Goal: Task Accomplishment & Management: Complete application form

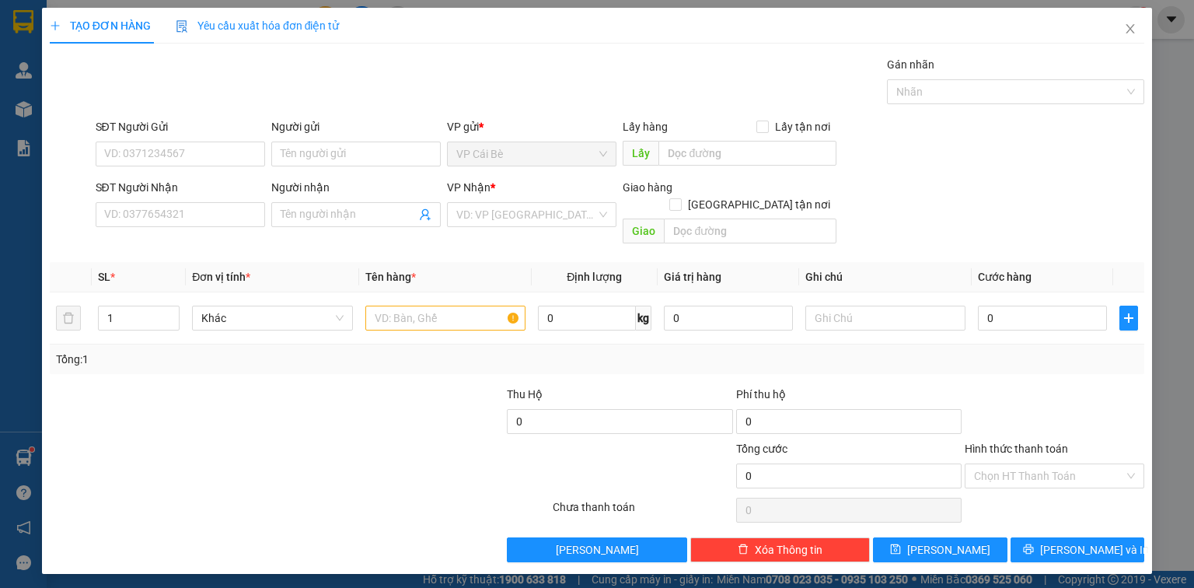
click at [249, 209] on input "SĐT Người Nhận" at bounding box center [180, 214] width 169 height 25
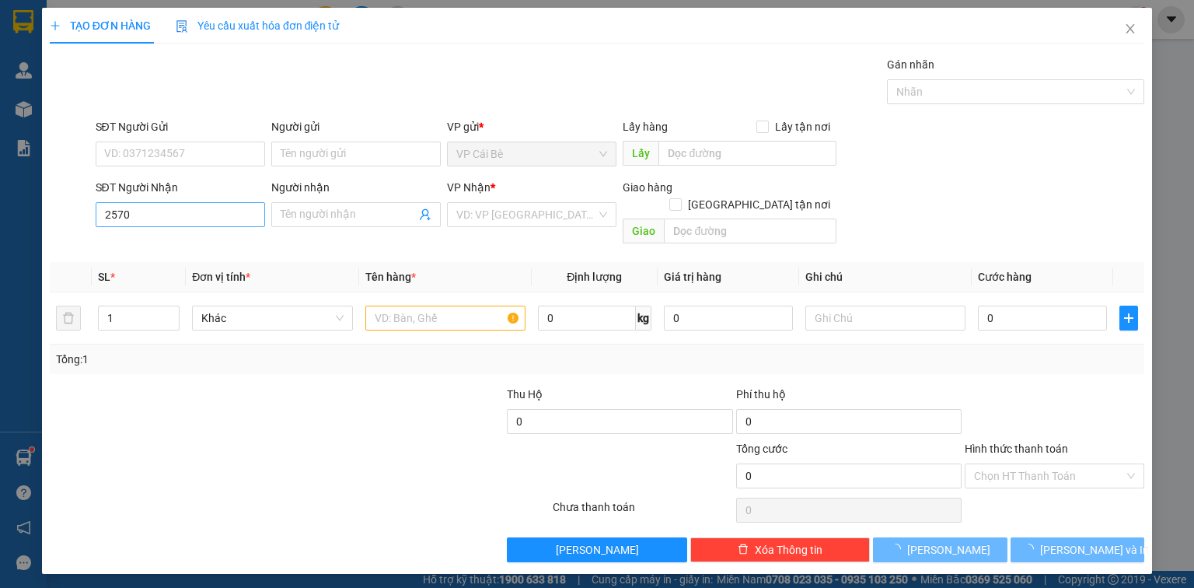
click at [242, 215] on input "2570" at bounding box center [180, 214] width 169 height 25
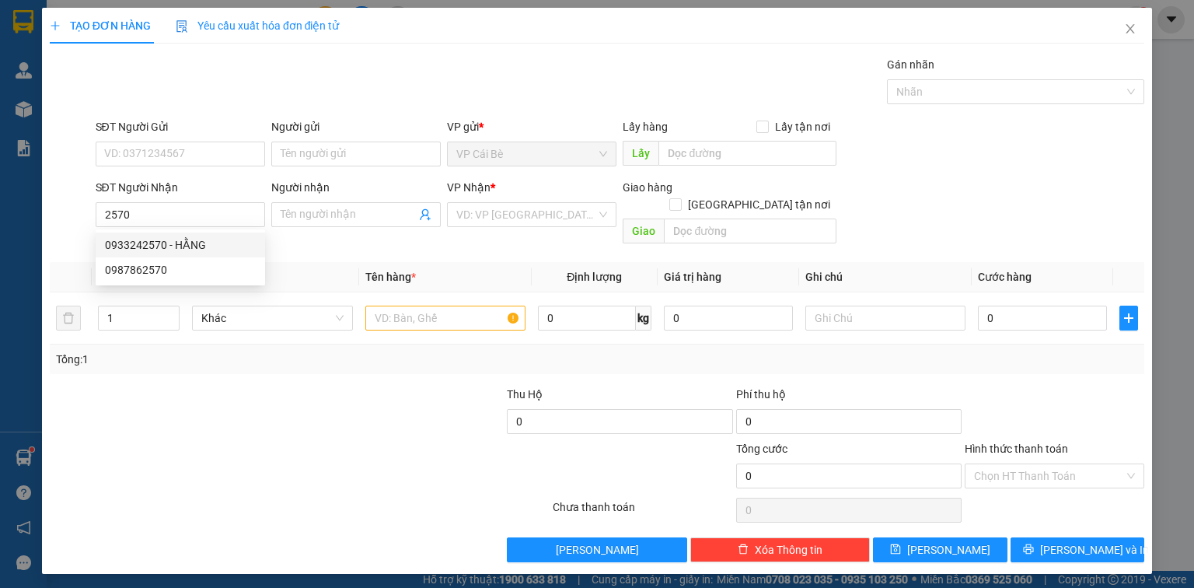
click at [233, 243] on div "0933242570 - HẰNG" at bounding box center [180, 244] width 151 height 17
type input "0933242570"
type input "HẰNG"
type input "20.000"
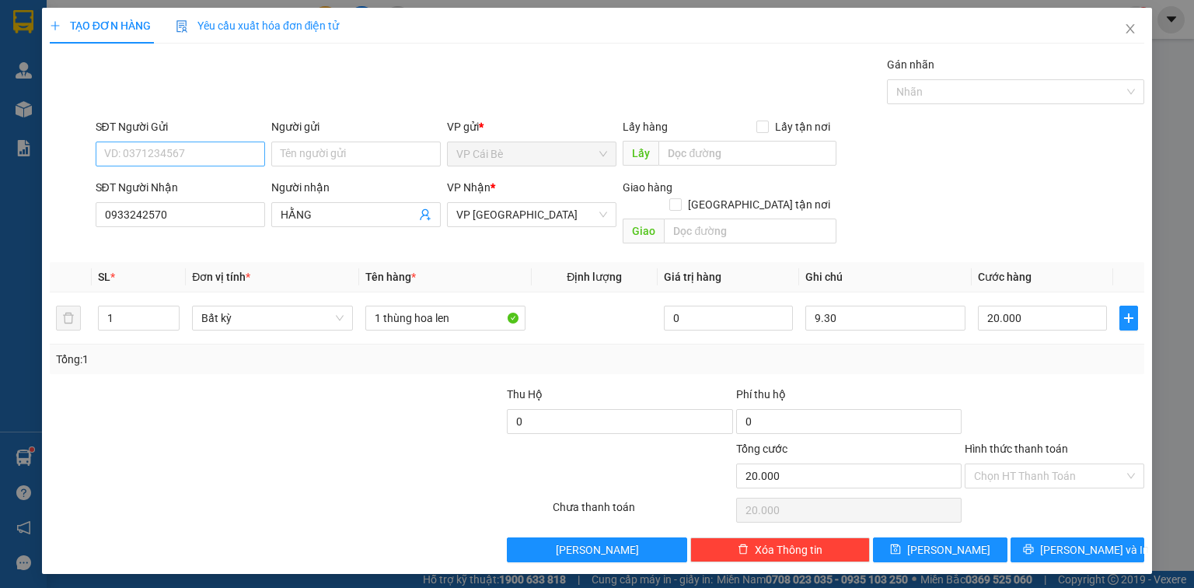
type input "0933242570"
click at [239, 149] on input "SĐT Người Gửi" at bounding box center [180, 153] width 169 height 25
click at [233, 157] on input "SĐT Người Gửi" at bounding box center [180, 153] width 169 height 25
click at [227, 149] on input "SĐT Người Gửi" at bounding box center [180, 153] width 169 height 25
click at [230, 153] on input "SĐT Người Gửi" at bounding box center [180, 153] width 169 height 25
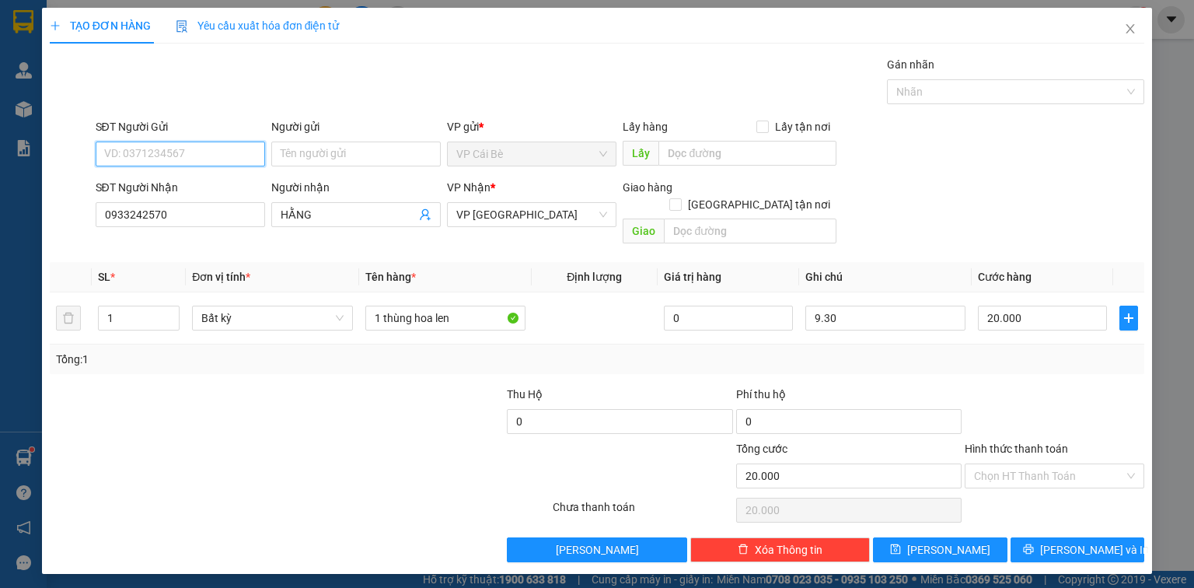
click at [230, 153] on input "SĐT Người Gửi" at bounding box center [180, 153] width 169 height 25
click at [187, 183] on div "0933242570 - HẰNG" at bounding box center [180, 184] width 151 height 17
type input "0933242570"
type input "HẰNG"
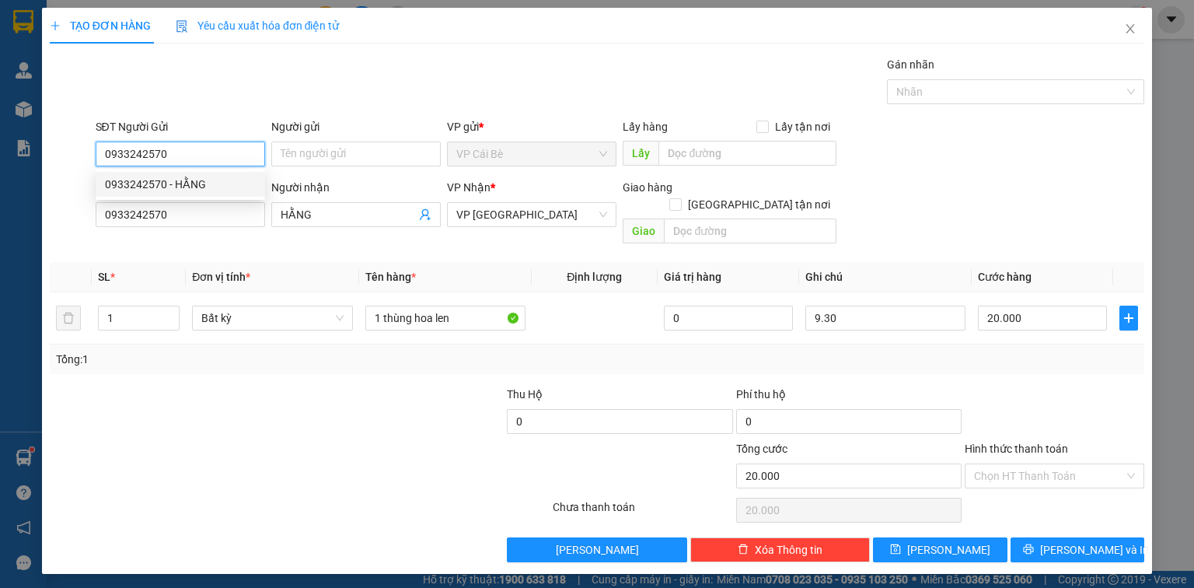
type input "MAY HOUSE"
type input "0933242570"
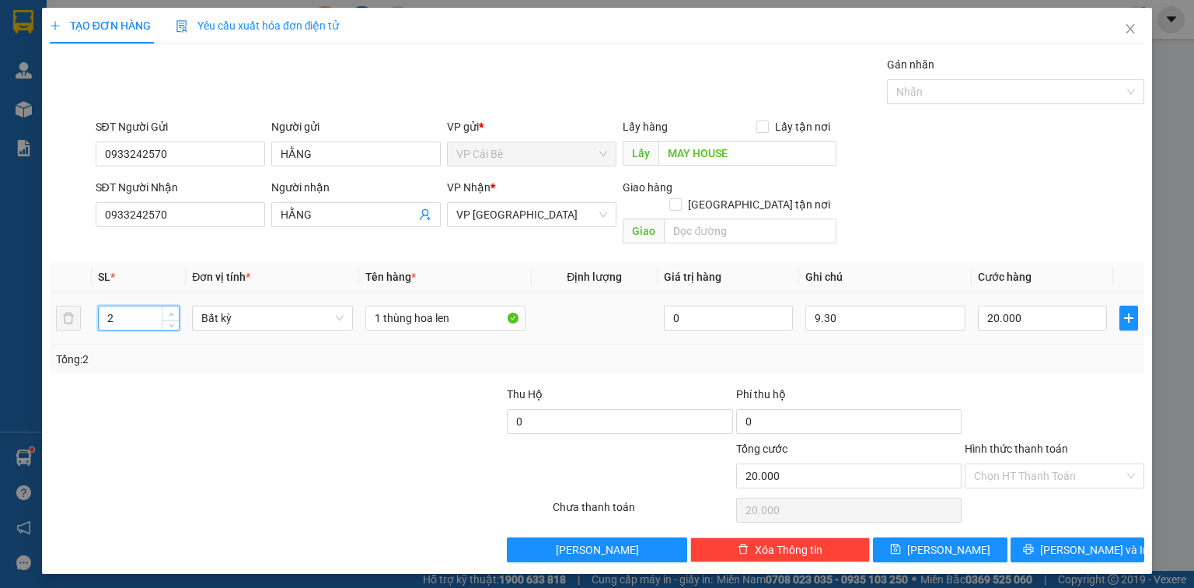
click at [169, 312] on icon "up" at bounding box center [171, 314] width 5 height 5
type input "3"
click at [174, 309] on span "up" at bounding box center [170, 313] width 9 height 9
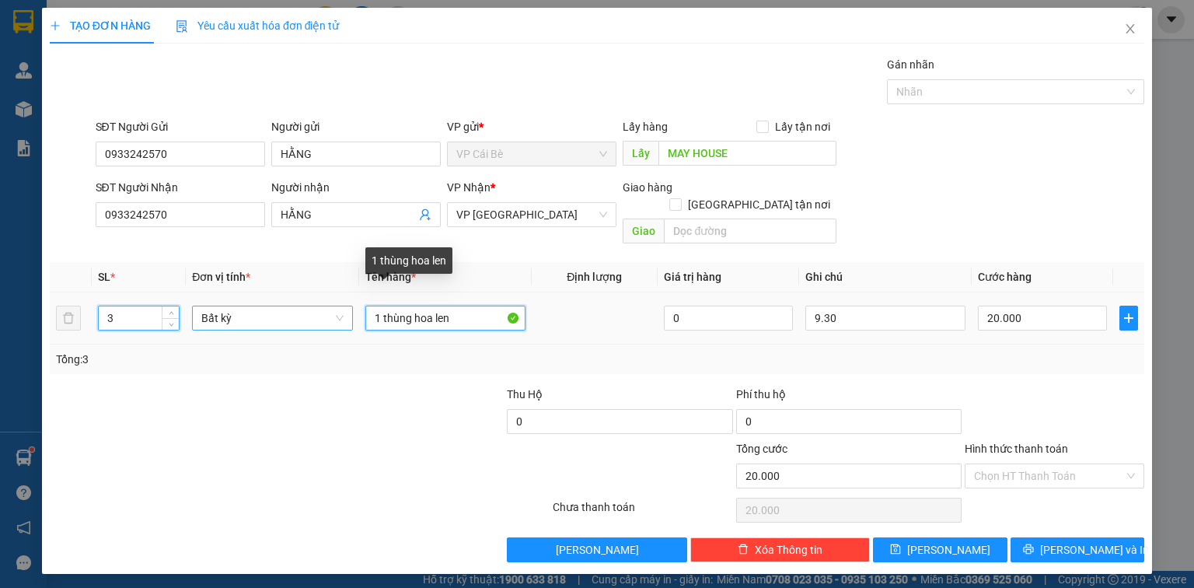
type input "0"
click at [345, 305] on tr "3 Bất kỳ 1 thùng hoa len 0 9.30 0" at bounding box center [597, 318] width 1094 height 52
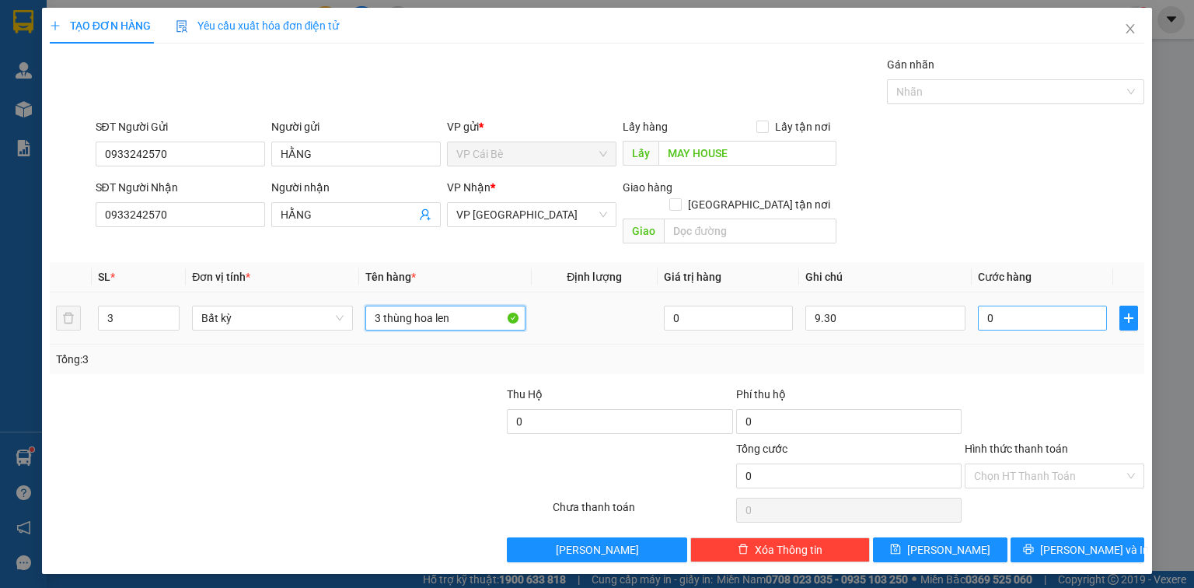
type input "3 thùng hoa len"
click at [1054, 305] on input "0" at bounding box center [1042, 317] width 129 height 25
click at [1050, 305] on input "0" at bounding box center [1042, 317] width 129 height 25
type input "7"
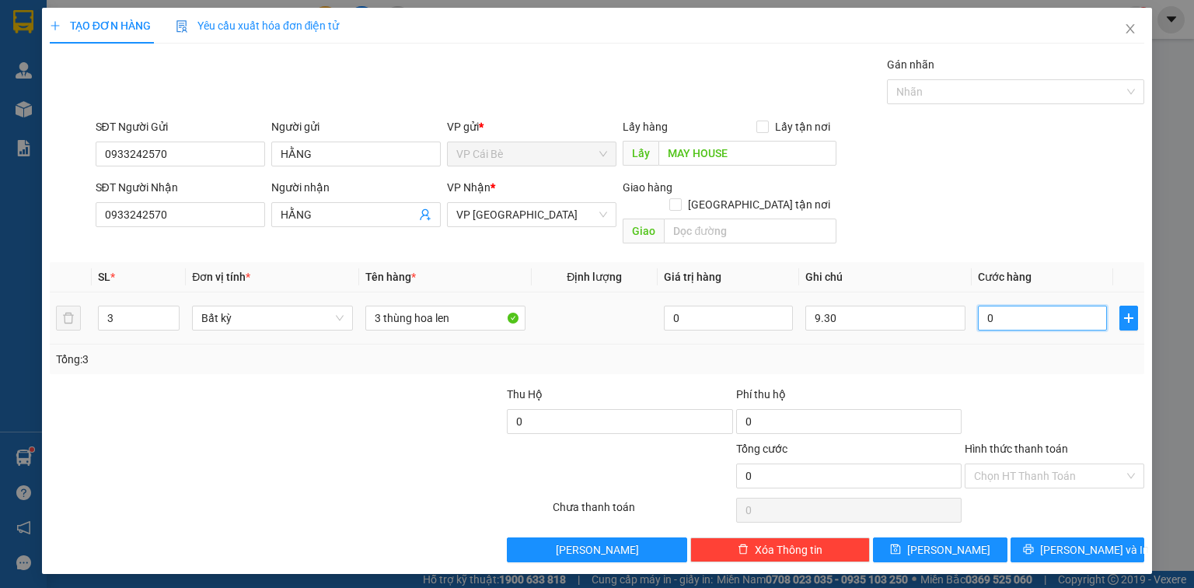
type input "07"
type input "0"
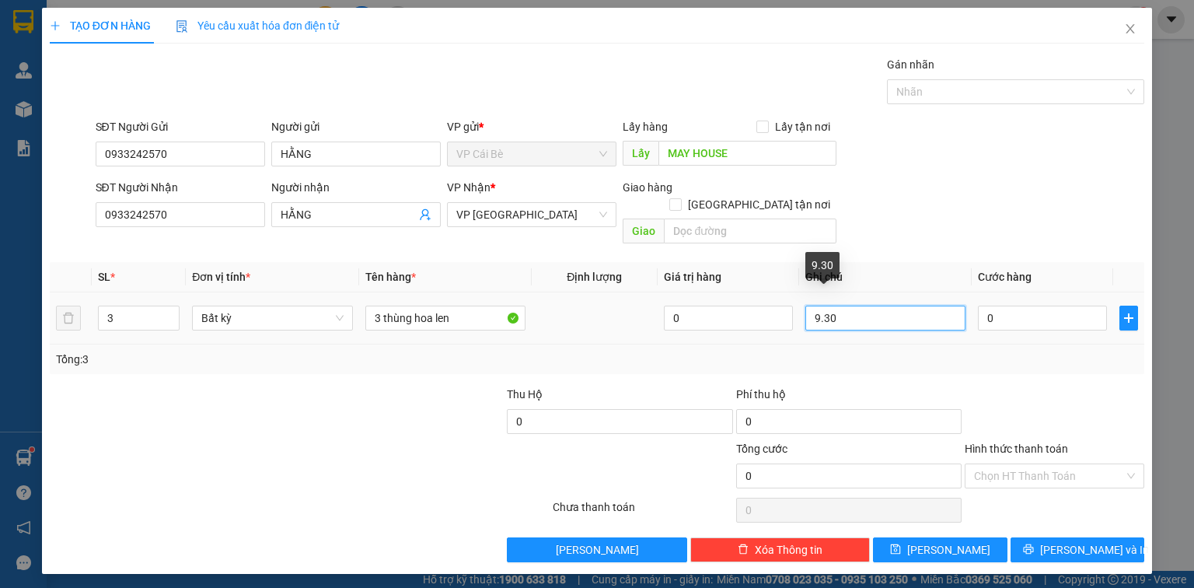
click at [895, 305] on input "9.30" at bounding box center [885, 317] width 160 height 25
type input "8.30"
click at [1091, 410] on div at bounding box center [1054, 413] width 183 height 54
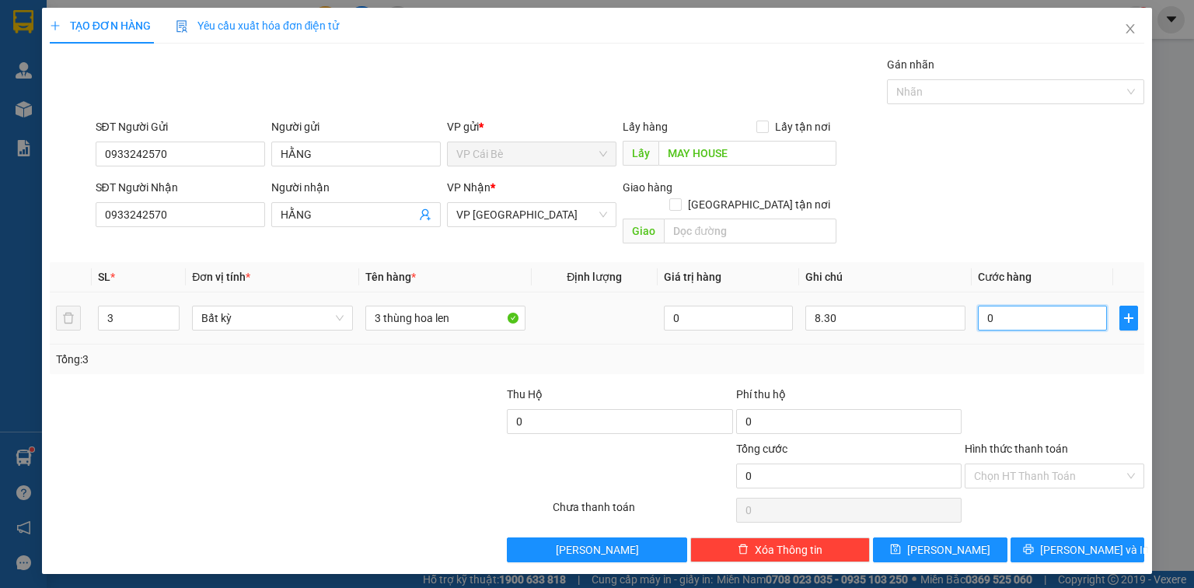
click at [1066, 310] on input "0" at bounding box center [1042, 317] width 129 height 25
type input "7"
type input "70"
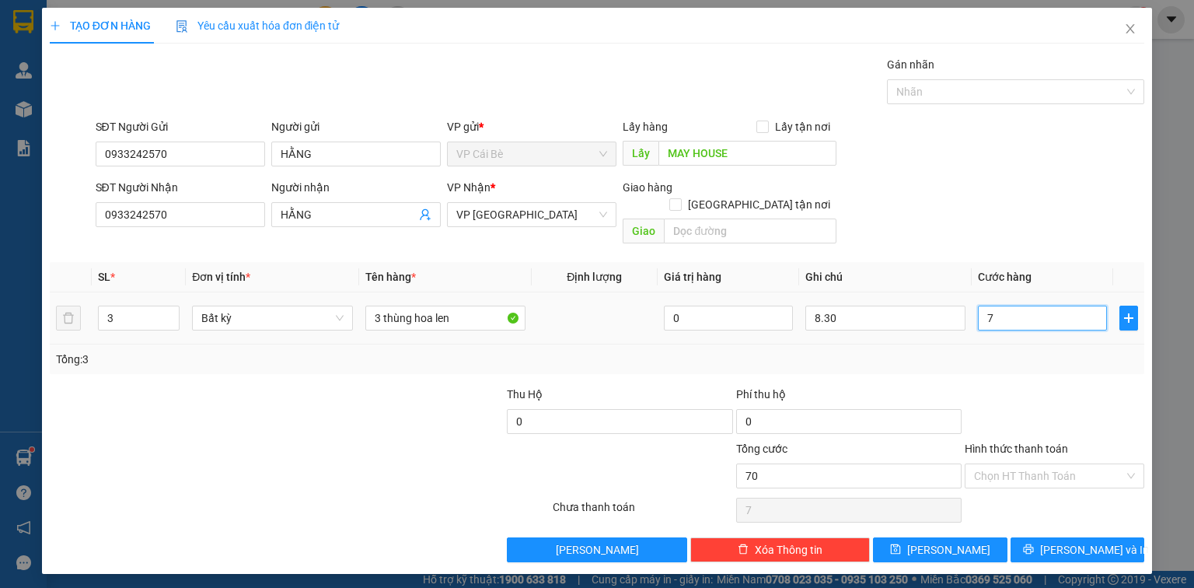
type input "70"
type input "70.000"
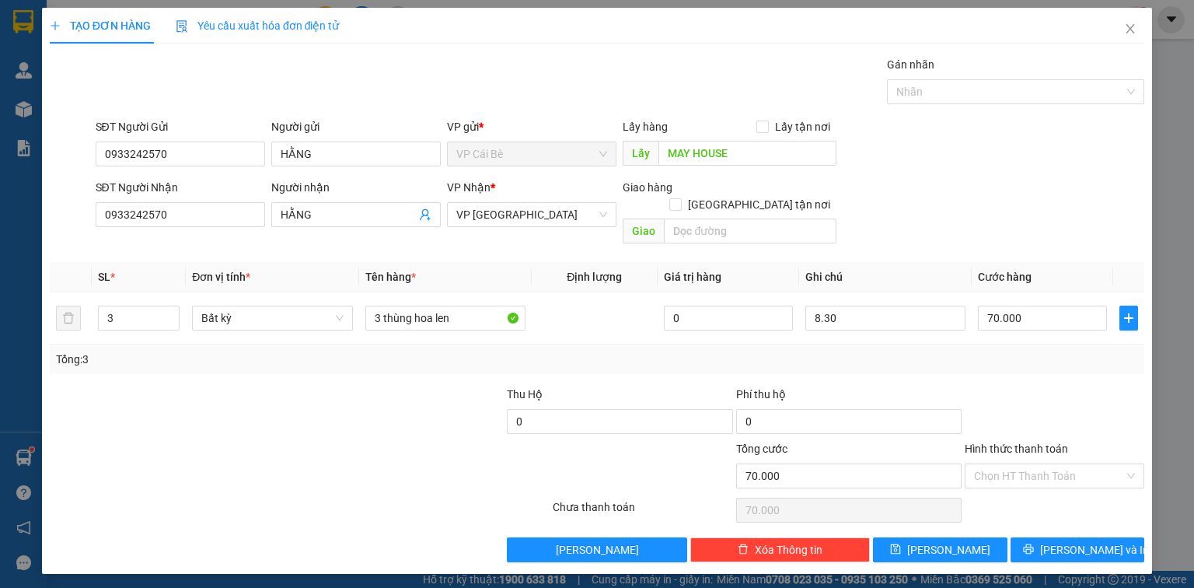
click at [1054, 351] on div "Tổng: 3" at bounding box center [597, 359] width 1082 height 17
click at [1087, 464] on input "Hình thức thanh toán" at bounding box center [1049, 475] width 150 height 23
click at [1079, 486] on div "Tại văn phòng" at bounding box center [1054, 488] width 161 height 17
type input "0"
click at [1097, 541] on span "[PERSON_NAME] và In" at bounding box center [1094, 549] width 109 height 17
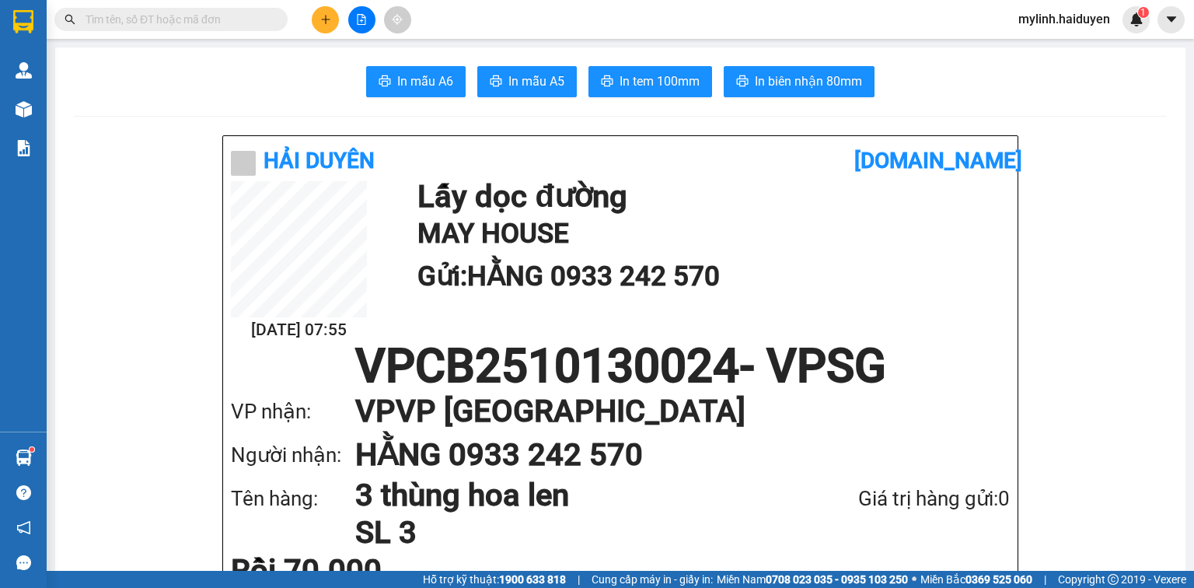
click at [194, 12] on input "text" at bounding box center [176, 19] width 183 height 17
click at [194, 13] on input "text" at bounding box center [176, 19] width 183 height 17
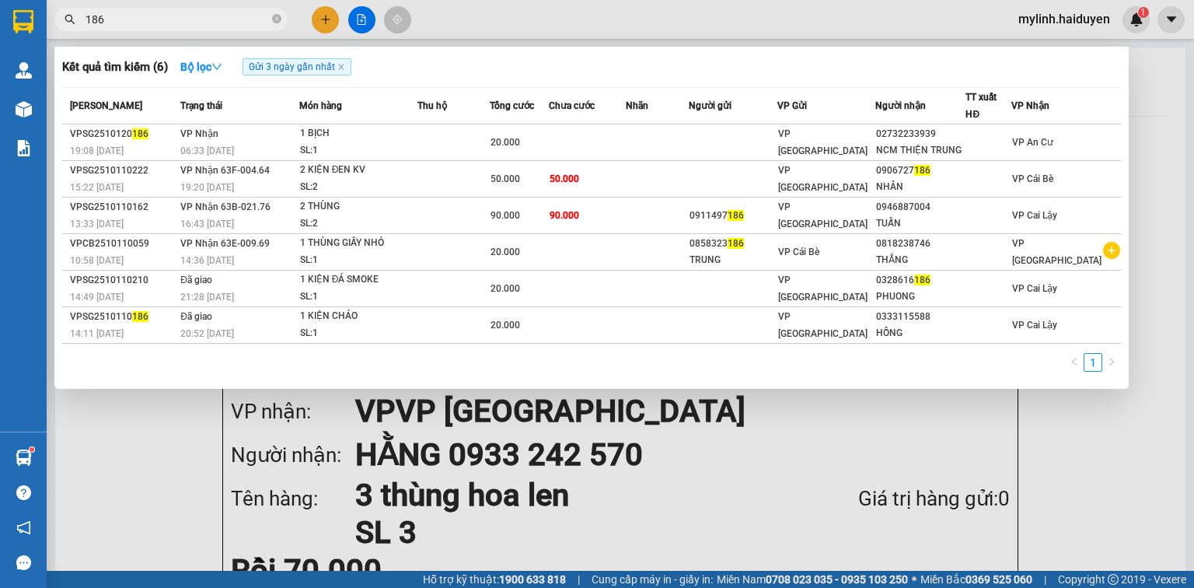
type input "186"
click at [357, 22] on div at bounding box center [597, 294] width 1194 height 588
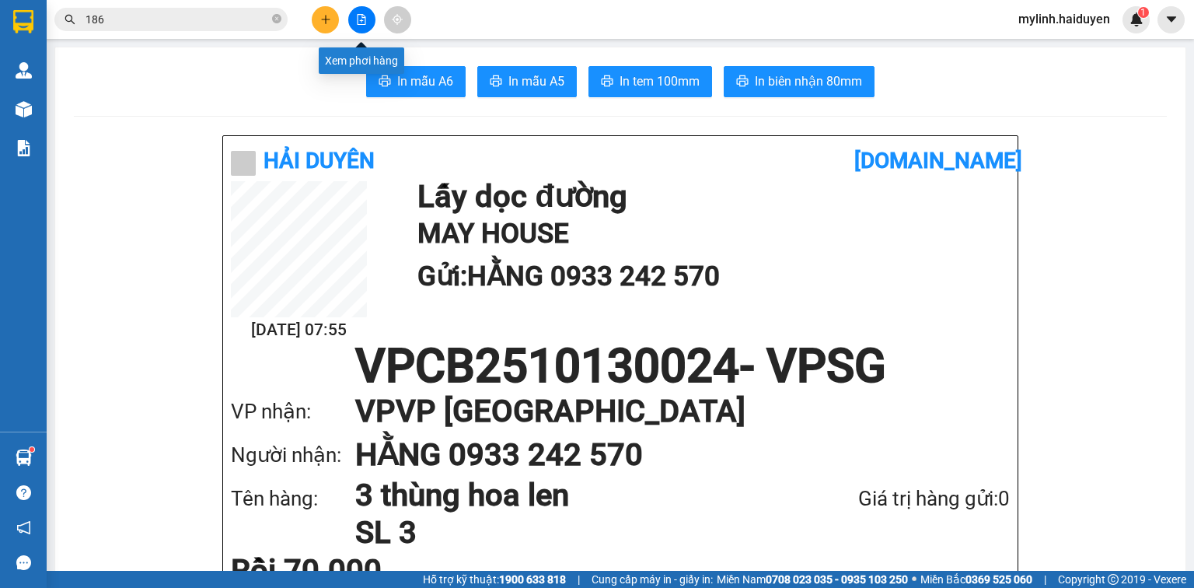
click at [358, 25] on button at bounding box center [361, 19] width 27 height 27
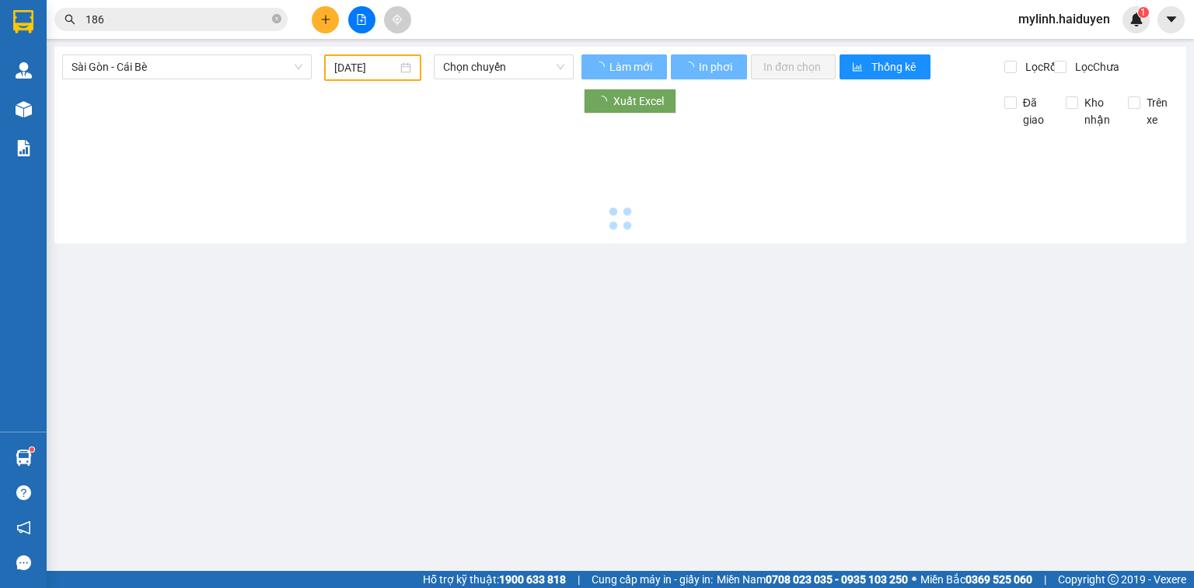
type input "[DATE]"
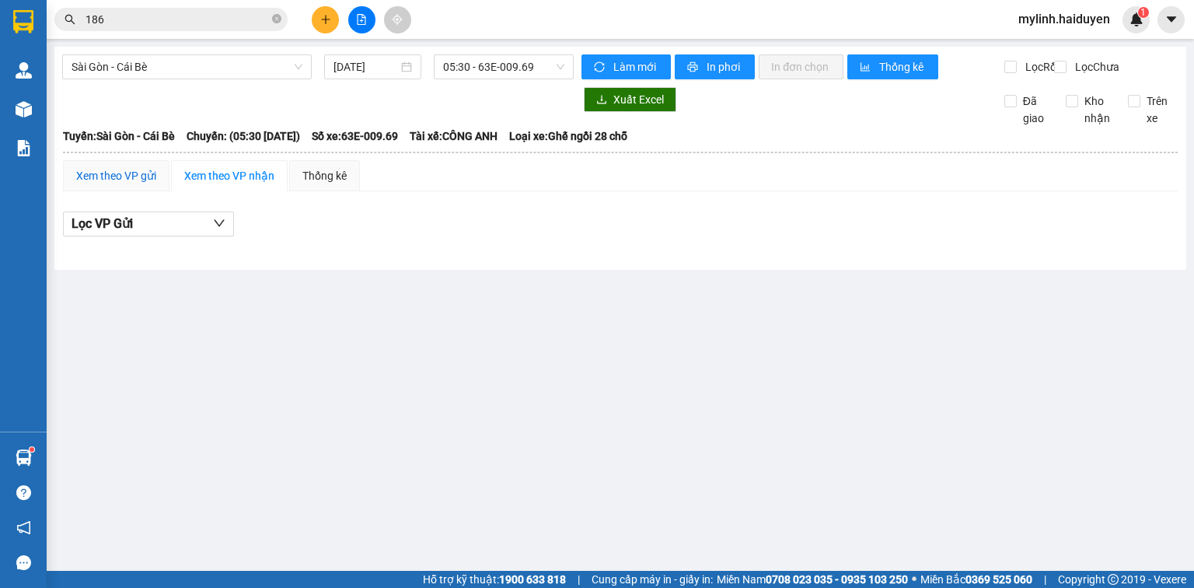
click at [138, 184] on div "Xem theo VP gửi" at bounding box center [116, 175] width 80 height 17
click at [209, 63] on span "Sài Gòn - Cái Bè" at bounding box center [187, 66] width 231 height 23
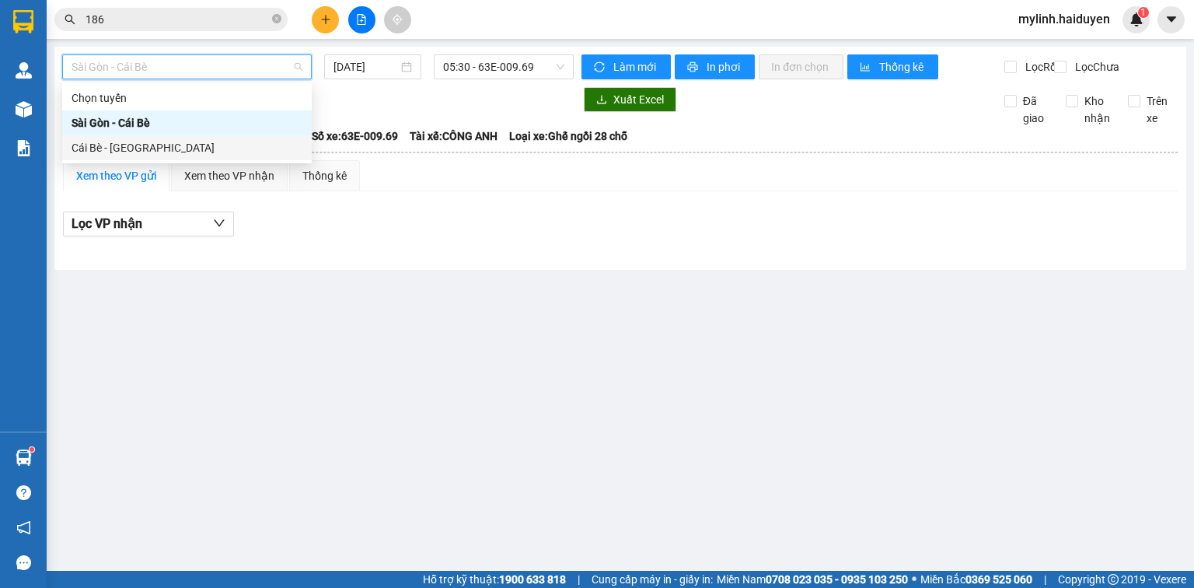
click at [207, 155] on div "Cái Bè - [GEOGRAPHIC_DATA]" at bounding box center [187, 147] width 231 height 17
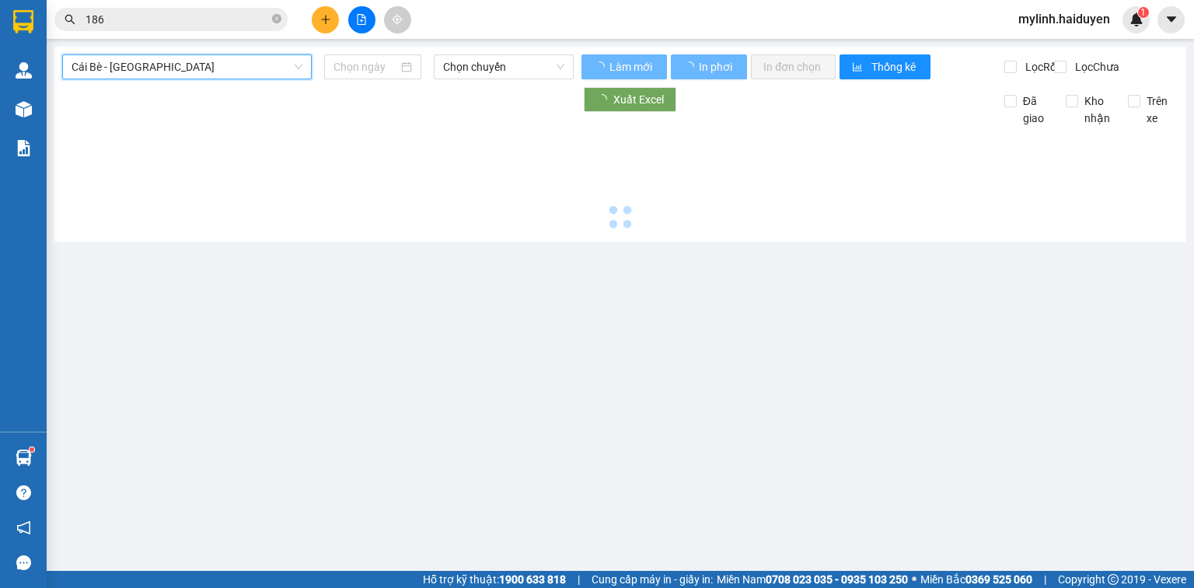
type input "[DATE]"
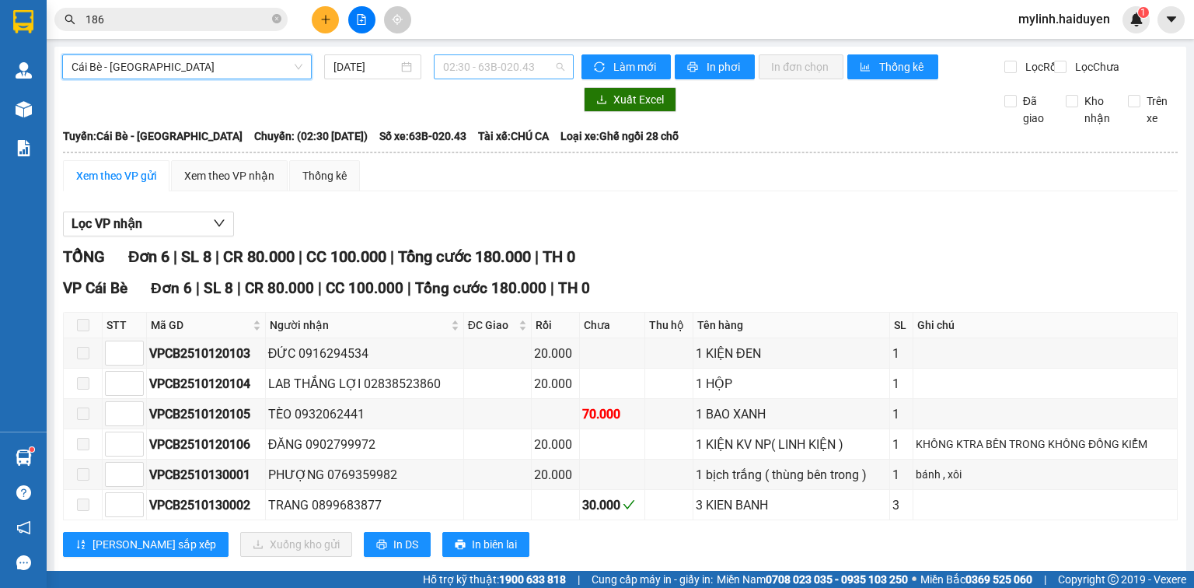
click at [457, 71] on span "02:30 - 63B-020.43" at bounding box center [504, 66] width 122 height 23
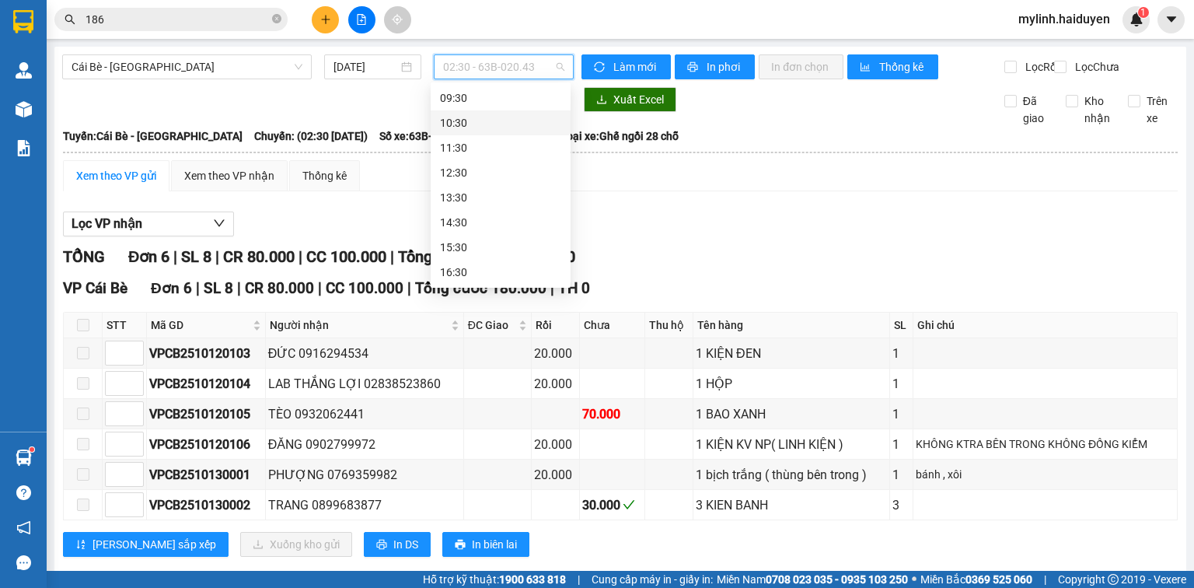
scroll to position [187, 0]
click at [488, 141] on div "08:30" at bounding box center [500, 135] width 121 height 17
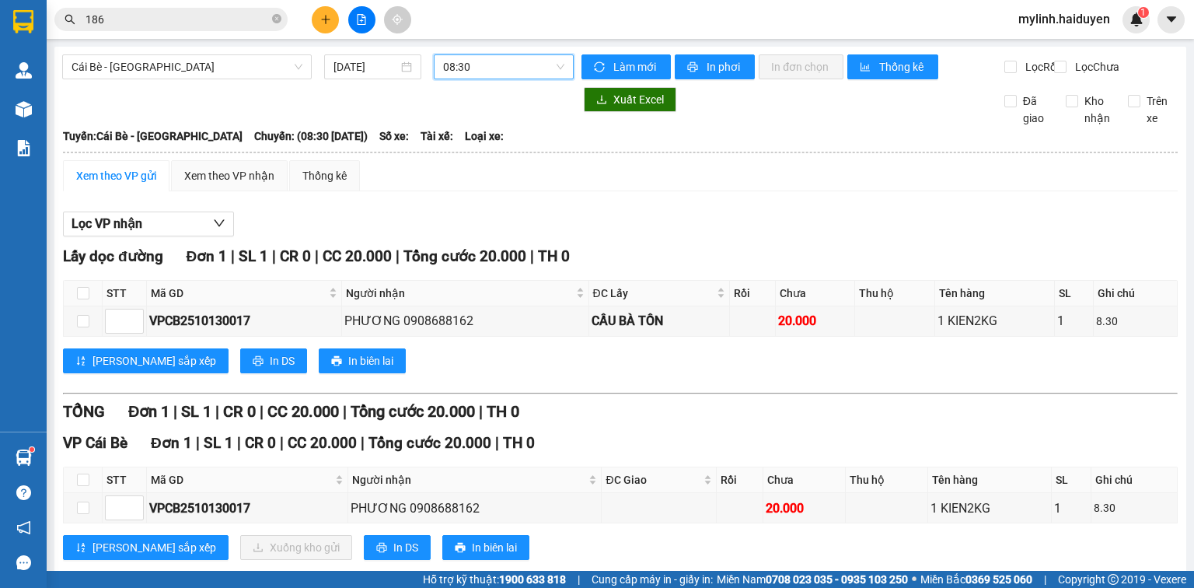
click at [134, 20] on input "186" at bounding box center [176, 19] width 183 height 17
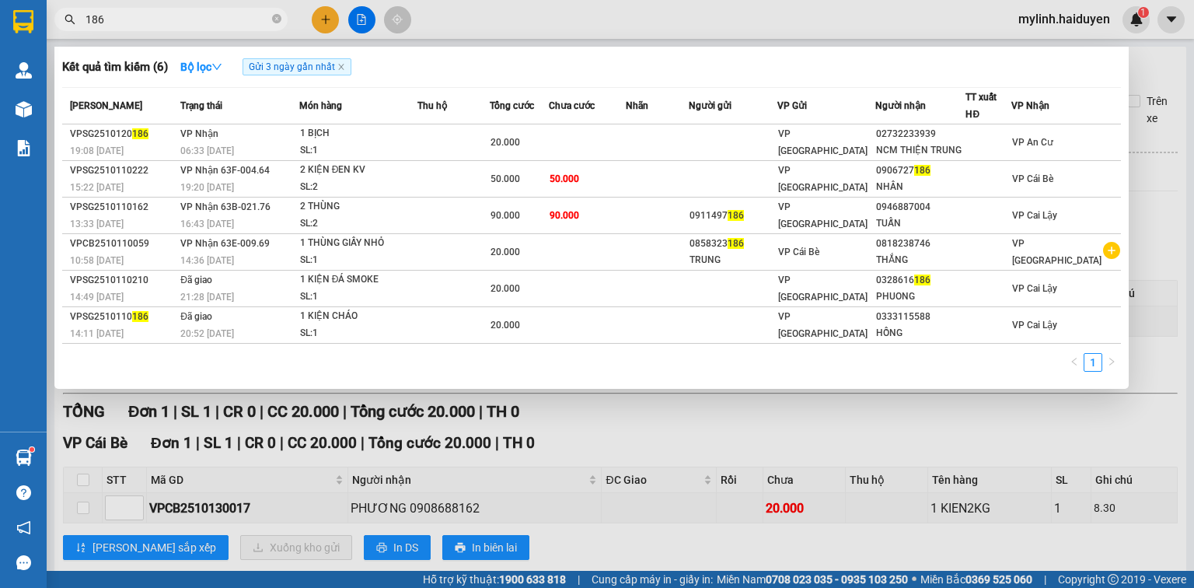
click at [134, 21] on input "186" at bounding box center [176, 19] width 183 height 17
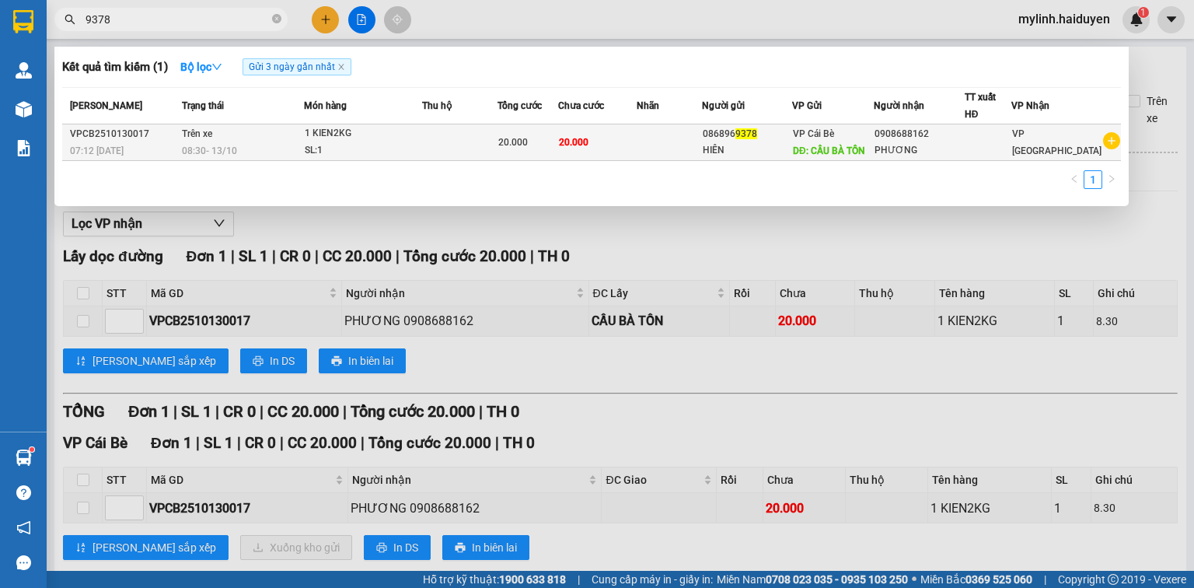
type input "9378"
click at [469, 139] on td at bounding box center [459, 142] width 75 height 37
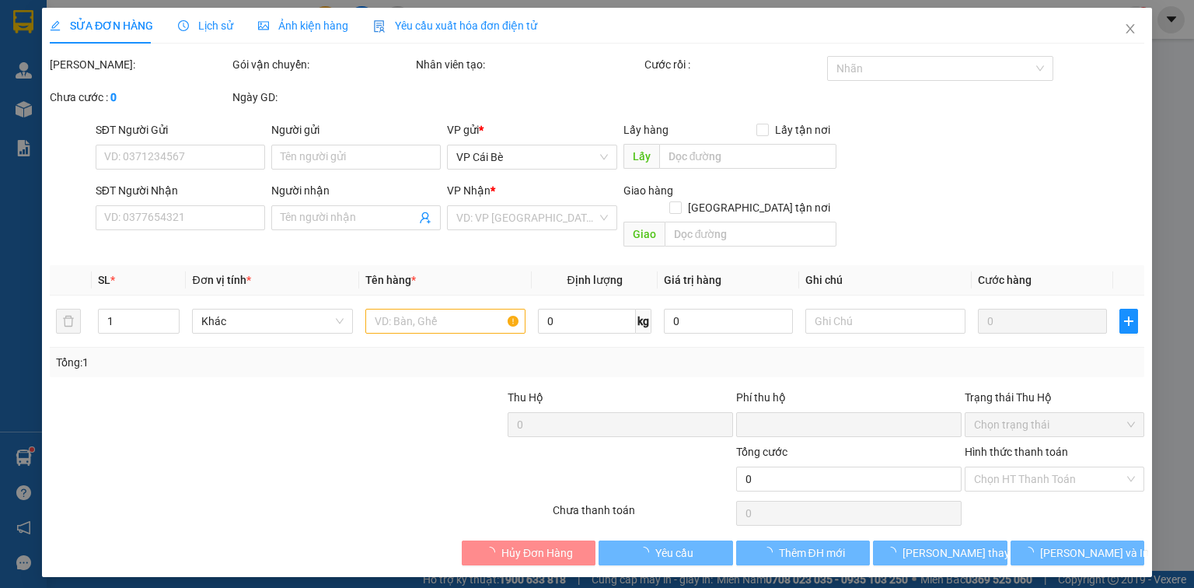
type input "0868969378"
type input "HIÊN"
type input "CẦU BÀ TỒN"
type input "0908688162"
type input "PHƯƠNG"
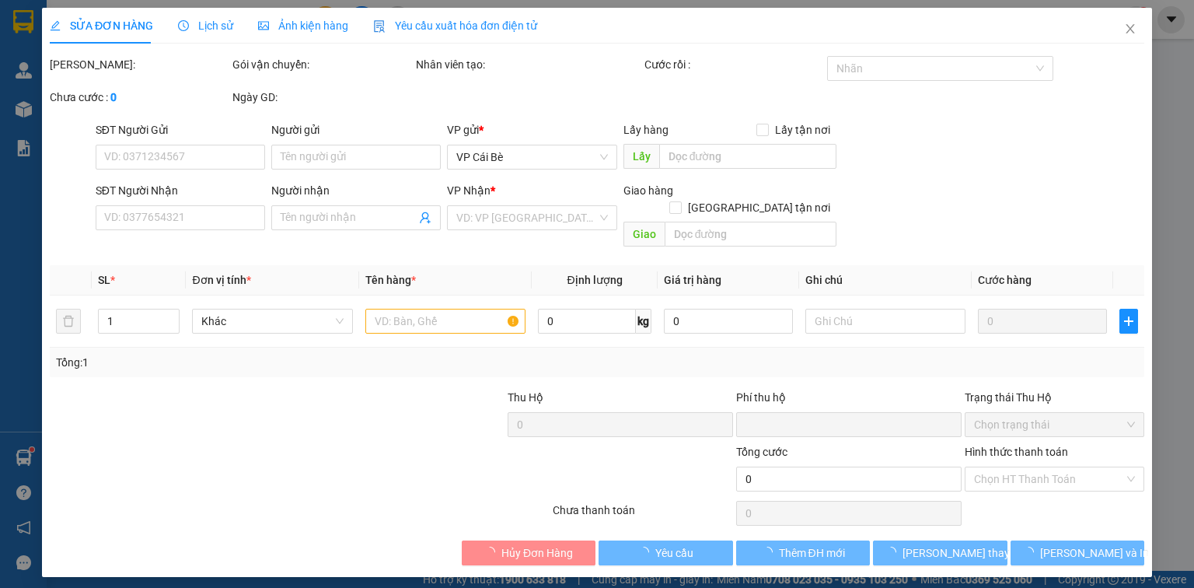
type input "0"
type input "20.000"
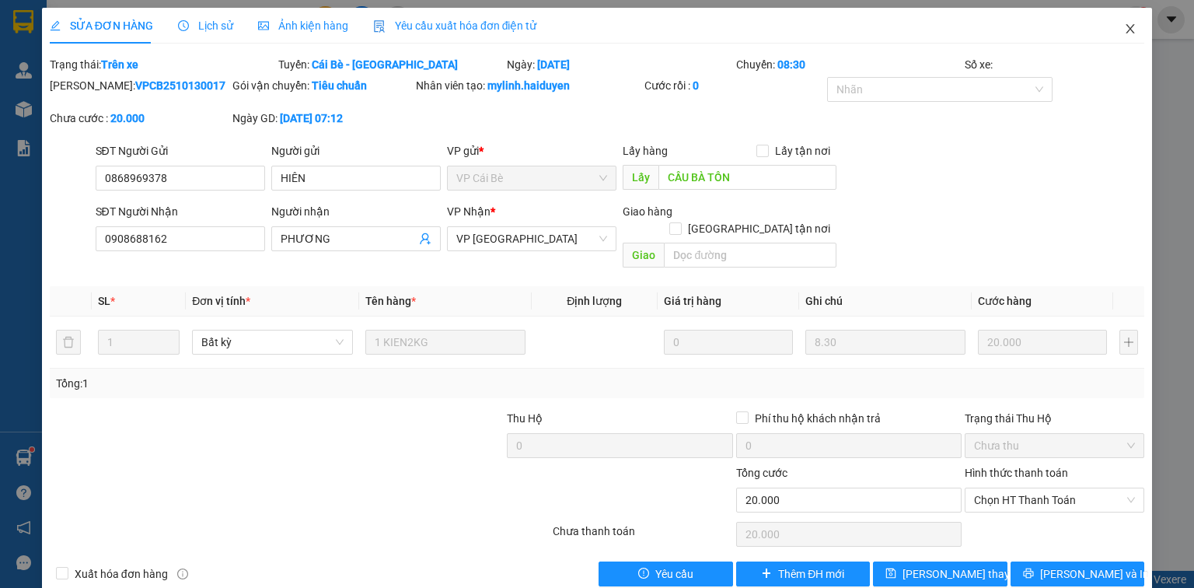
click at [1124, 29] on icon "close" at bounding box center [1130, 29] width 12 height 12
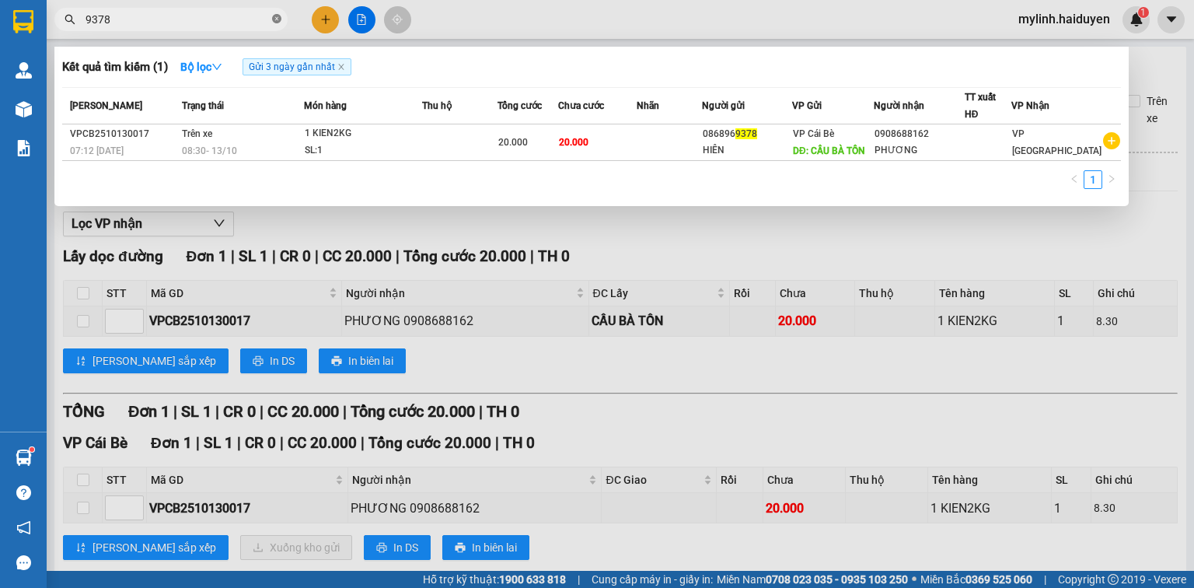
click at [276, 22] on icon "close-circle" at bounding box center [276, 18] width 9 height 9
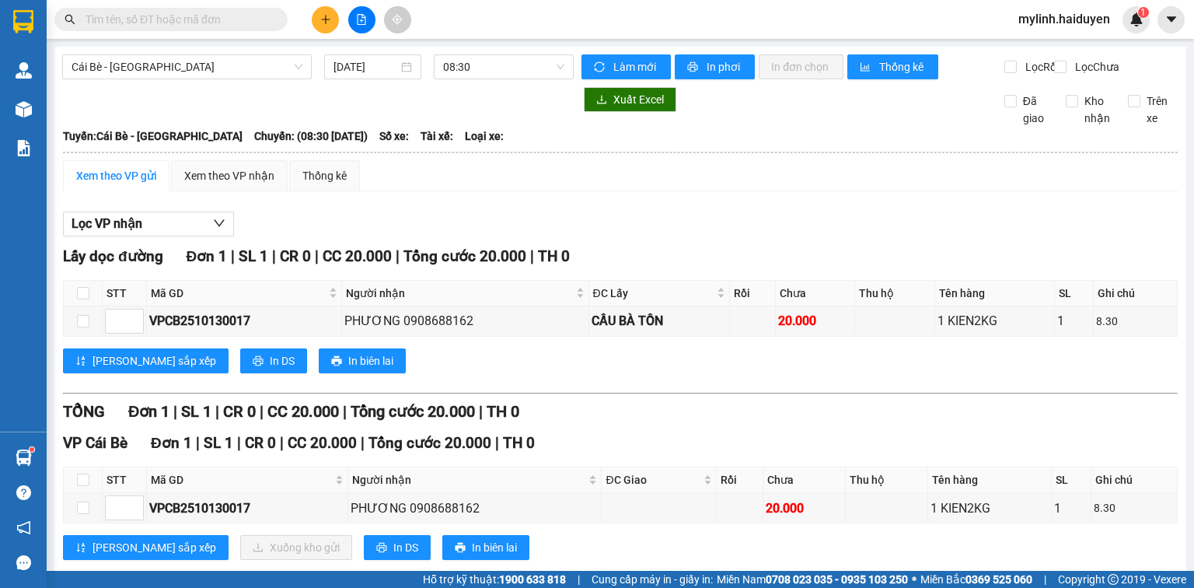
click at [262, 12] on input "text" at bounding box center [176, 19] width 183 height 17
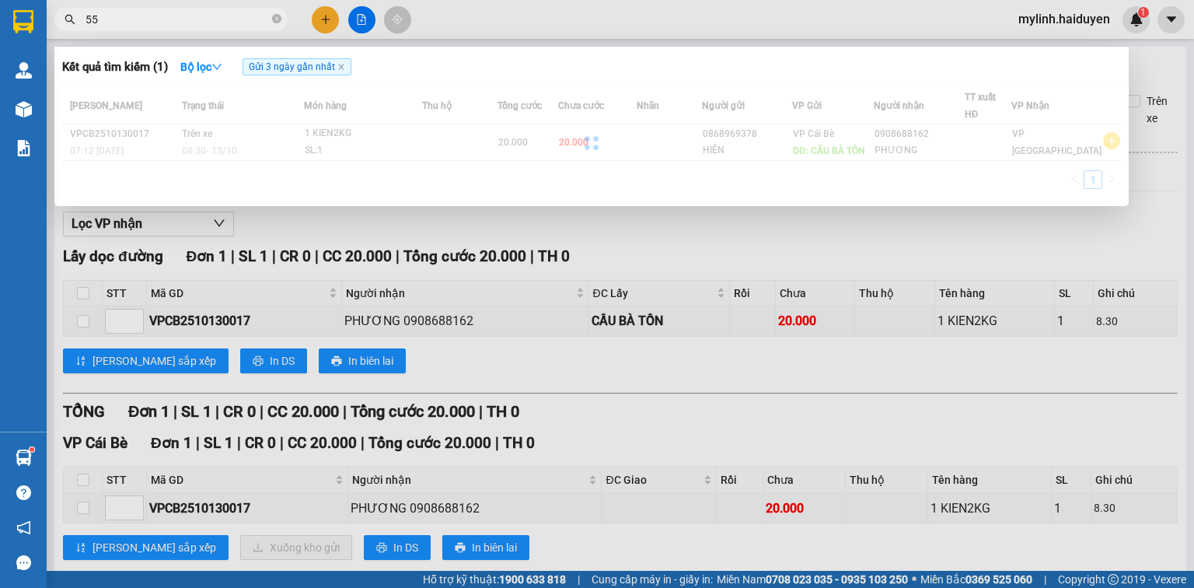
type input "5"
